Goal: Check status

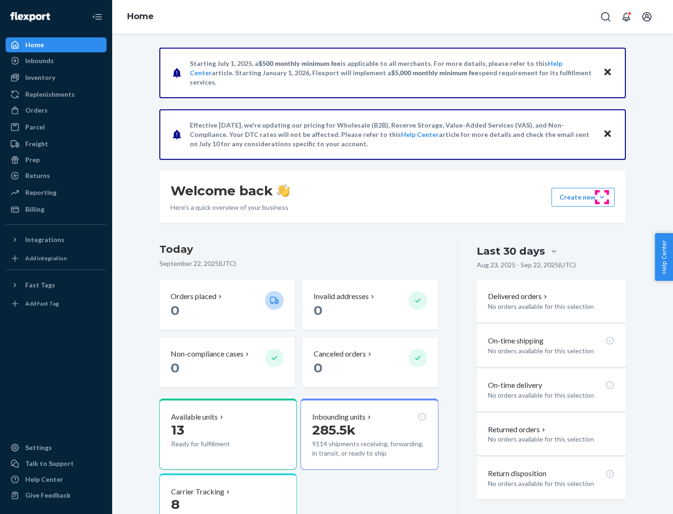
click at [602, 197] on button "Create new Create new inbound Create new order Create new product" at bounding box center [582, 197] width 63 height 19
click at [32, 160] on div "Prep" at bounding box center [32, 159] width 14 height 9
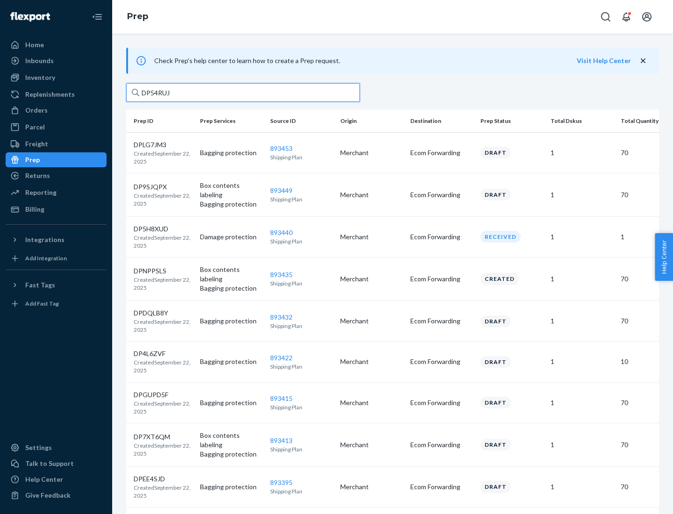
type input "DP54RUJL"
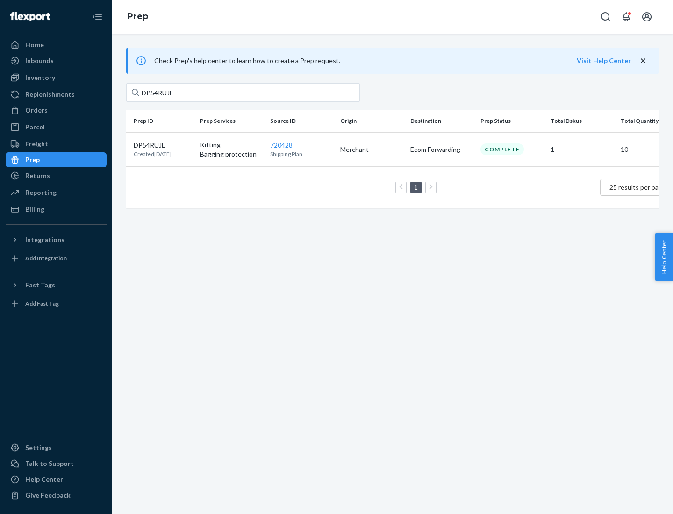
click at [163, 144] on p "DP54RUJL" at bounding box center [153, 145] width 38 height 9
